Goal: Information Seeking & Learning: Learn about a topic

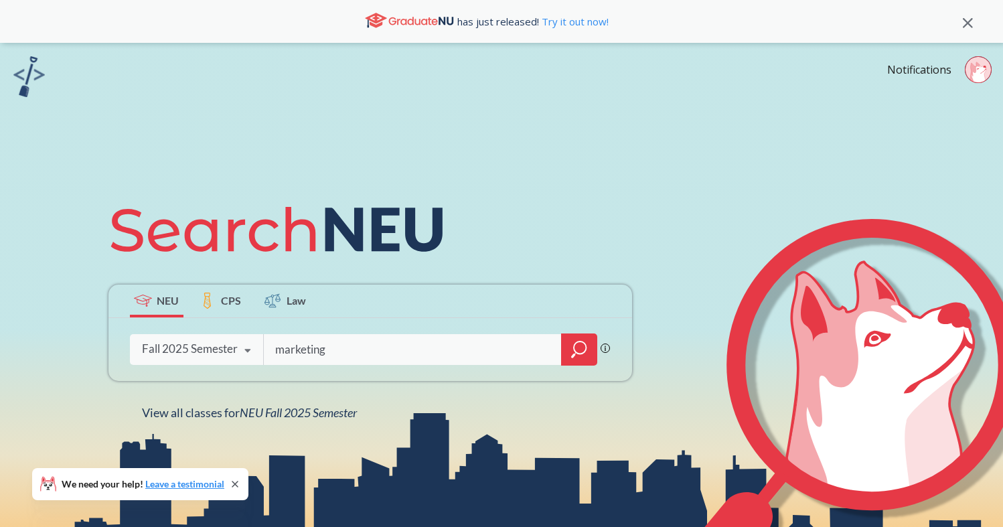
type input "marketing"
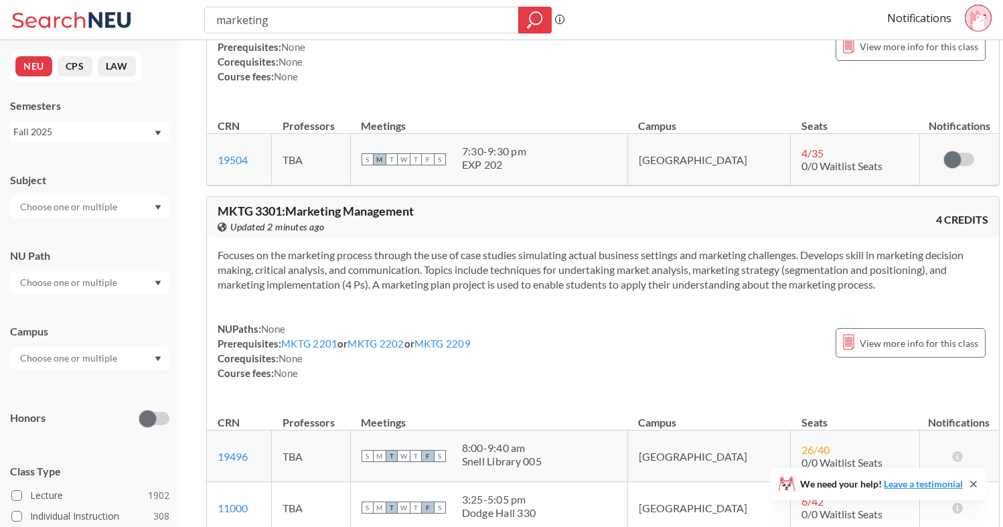
scroll to position [325, 0]
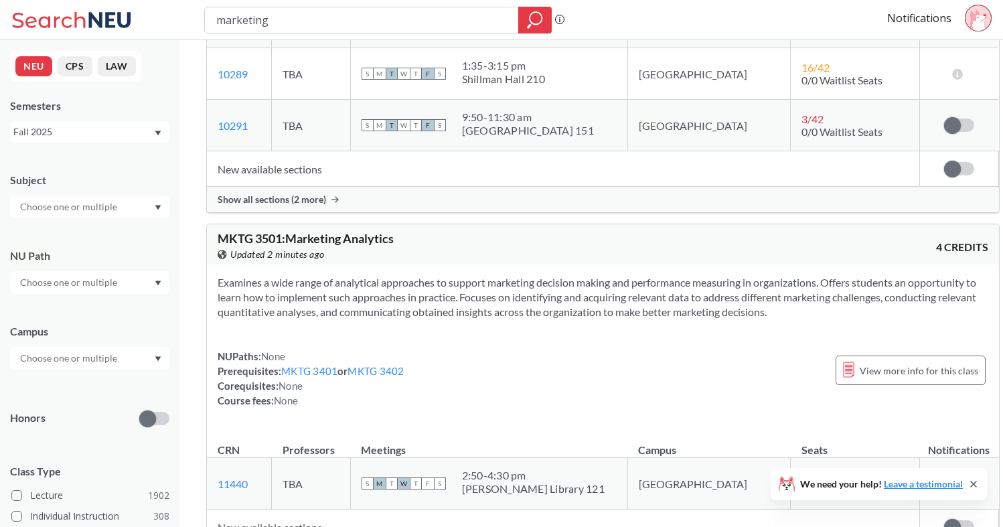
click at [354, 21] on input "marketing" at bounding box center [362, 20] width 294 height 23
type input "DS300"
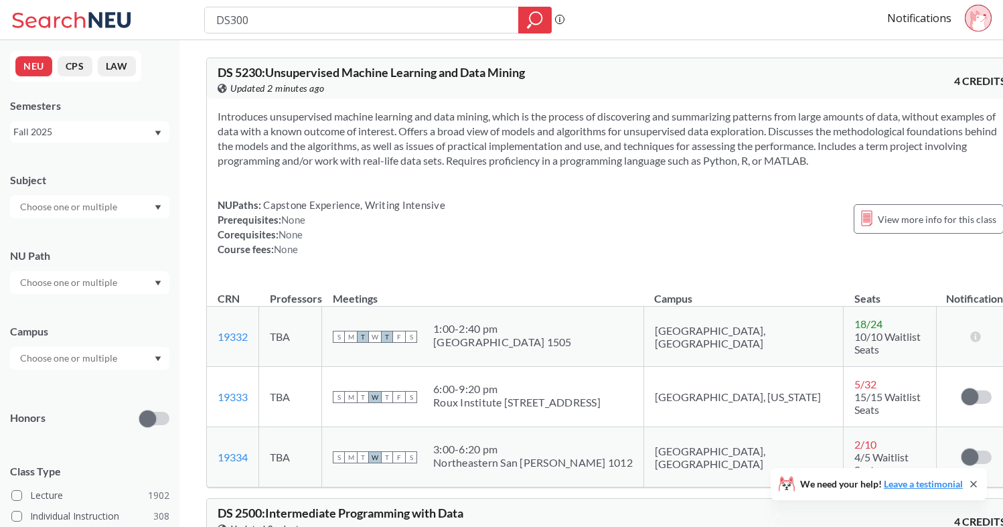
click at [306, 17] on input "DS300" at bounding box center [362, 20] width 294 height 23
type input "DS3000"
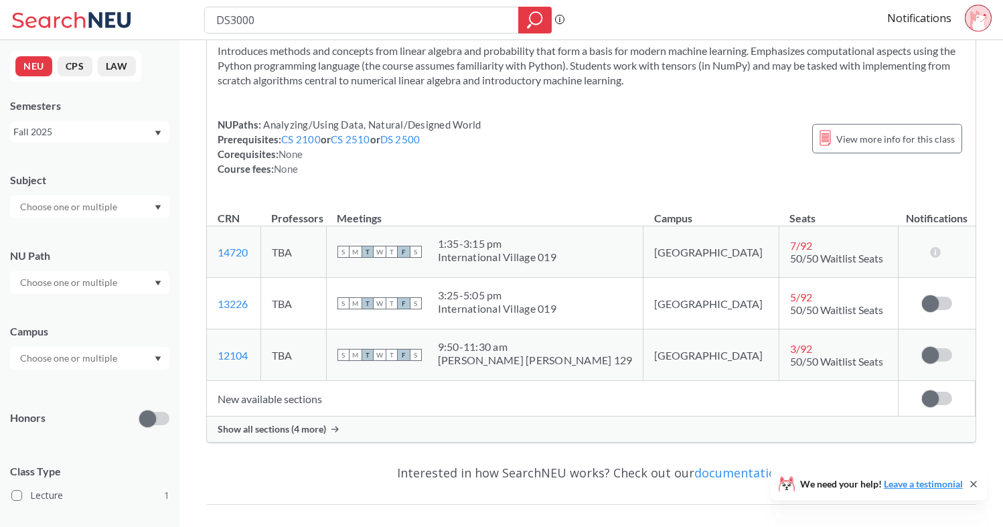
scroll to position [67, 0]
click at [317, 429] on span "Show all sections (4 more)" at bounding box center [272, 428] width 108 height 12
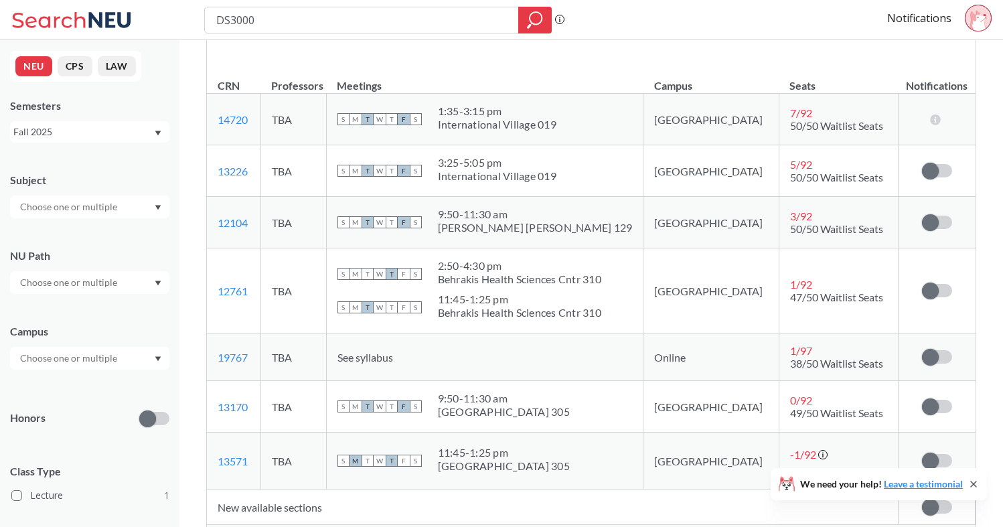
scroll to position [200, 0]
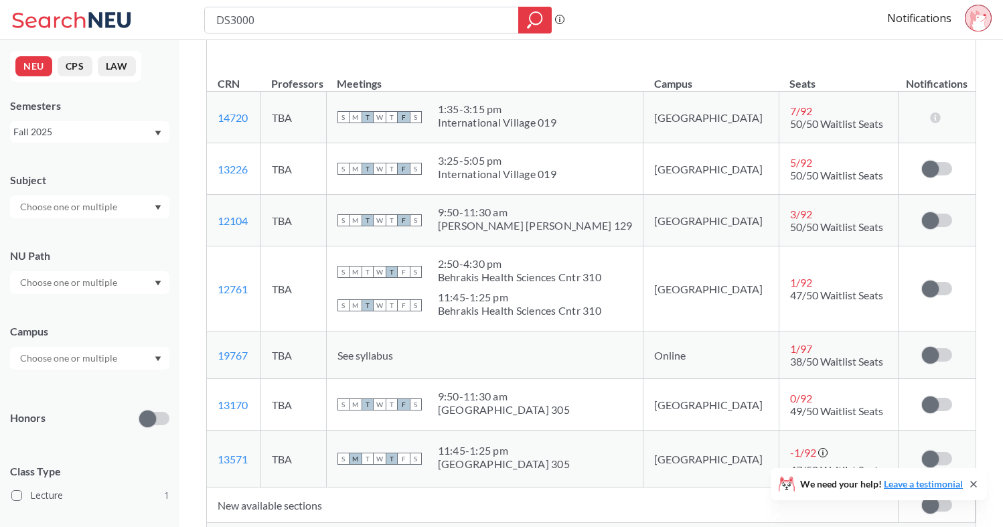
drag, startPoint x: 477, startPoint y: 394, endPoint x: 500, endPoint y: 426, distance: 39.2
click at [501, 426] on td "S M T W T F S 9:50 - 11:30 am [GEOGRAPHIC_DATA] 305" at bounding box center [484, 405] width 317 height 52
click at [506, 410] on div "[GEOGRAPHIC_DATA] 305" at bounding box center [504, 409] width 132 height 13
drag, startPoint x: 481, startPoint y: 447, endPoint x: 522, endPoint y: 476, distance: 49.8
click at [522, 477] on td "S M T W T F S 11:45 - 1:25 pm [GEOGRAPHIC_DATA] 305" at bounding box center [484, 459] width 317 height 57
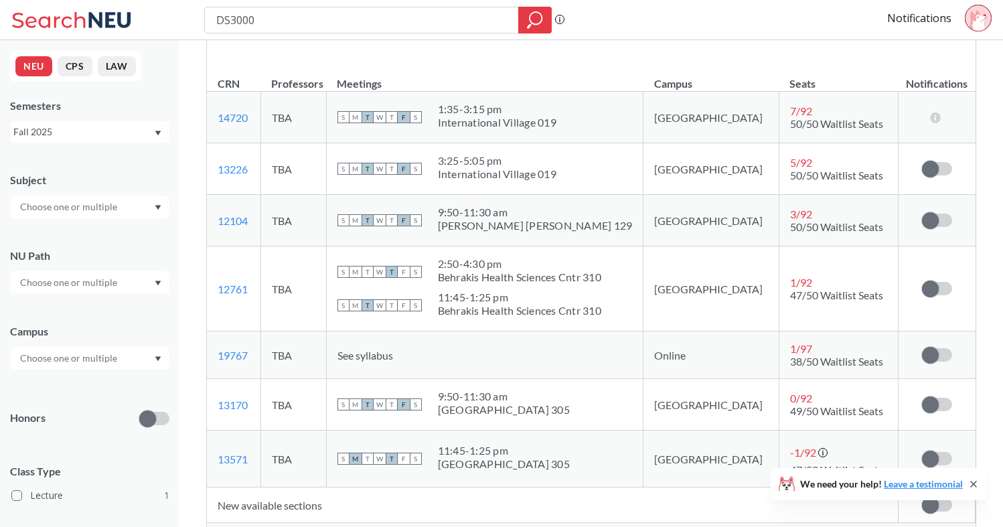
click at [520, 473] on div "11:45 - 1:25 pm [GEOGRAPHIC_DATA] 305" at bounding box center [504, 458] width 132 height 29
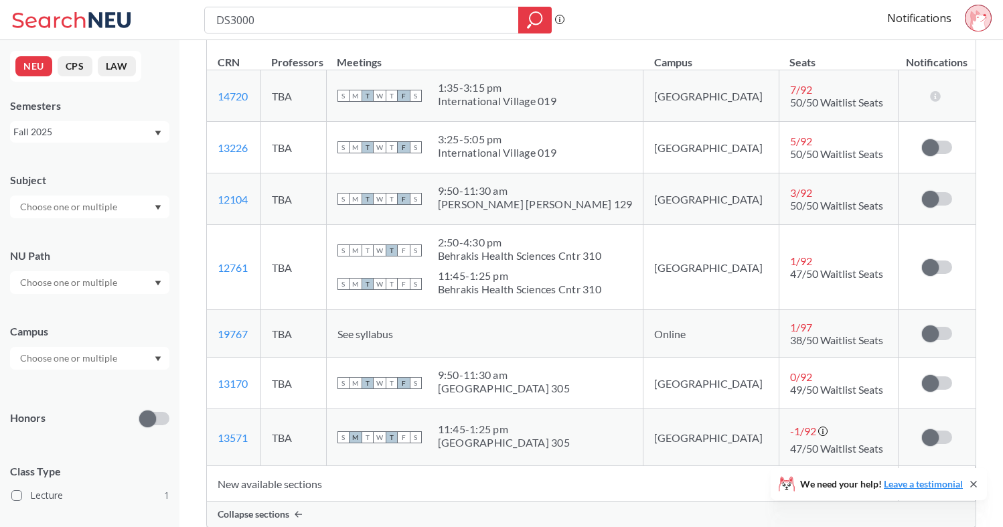
scroll to position [225, 0]
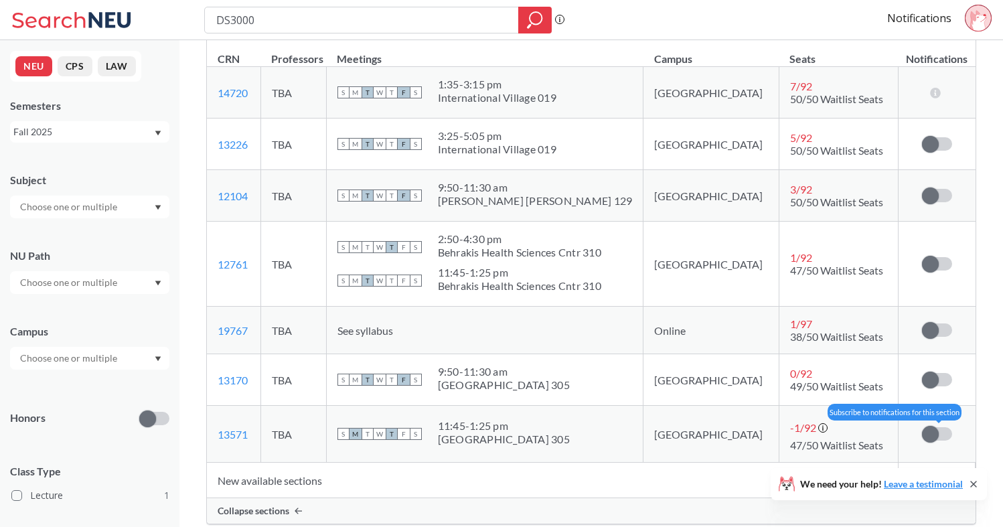
click at [941, 433] on label at bounding box center [937, 433] width 30 height 13
click at [922, 427] on input "checkbox" at bounding box center [922, 427] width 0 height 0
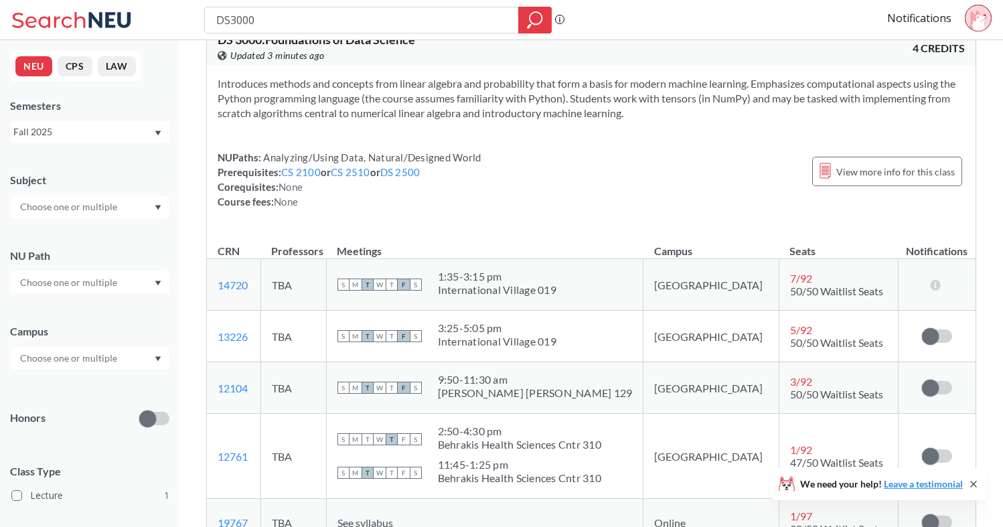
scroll to position [16, 0]
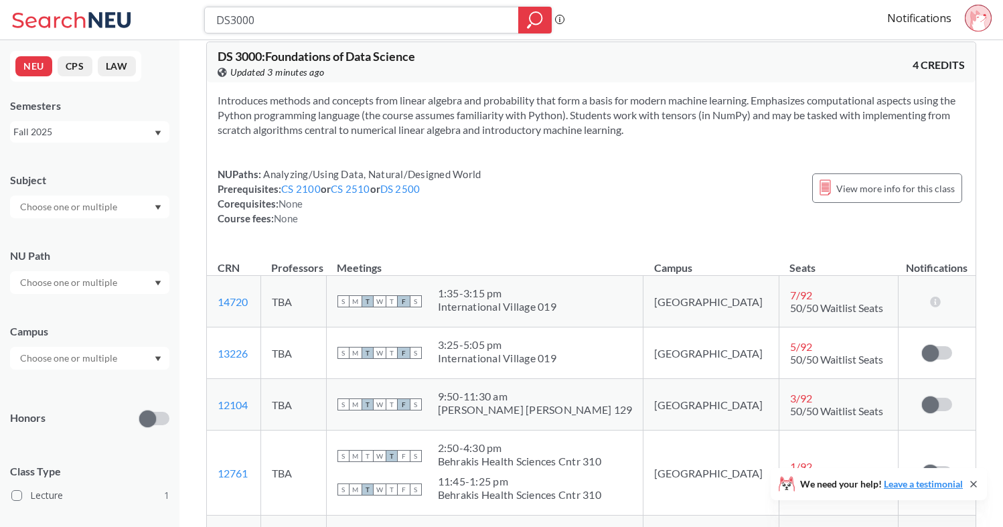
click at [427, 21] on input "DS3000" at bounding box center [362, 20] width 294 height 23
type input "DS3500"
